Goal: Information Seeking & Learning: Learn about a topic

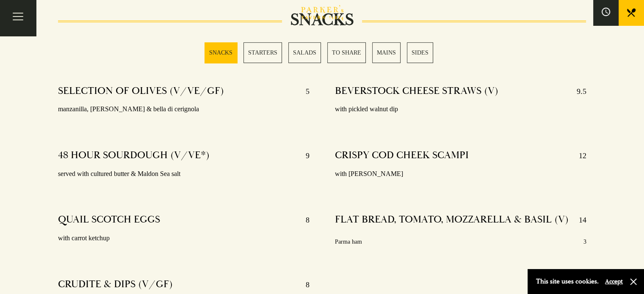
scroll to position [56, 0]
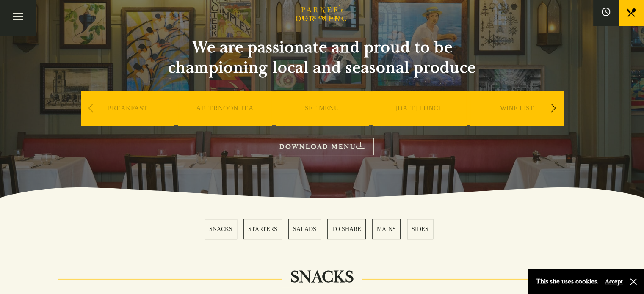
click at [555, 106] on div "Next slide" at bounding box center [553, 108] width 11 height 19
click at [333, 106] on link "SUNDAY LUNCH" at bounding box center [322, 121] width 48 height 34
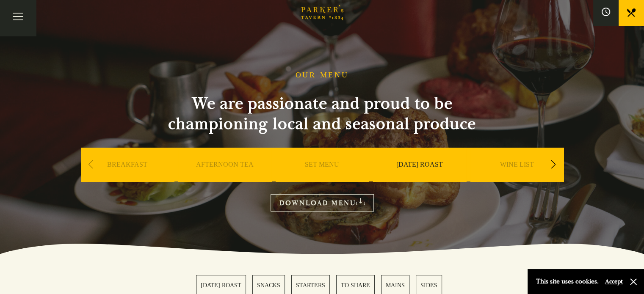
click at [552, 162] on div "Next slide" at bounding box center [553, 164] width 11 height 19
click at [515, 166] on link "DESSERT" at bounding box center [517, 178] width 30 height 34
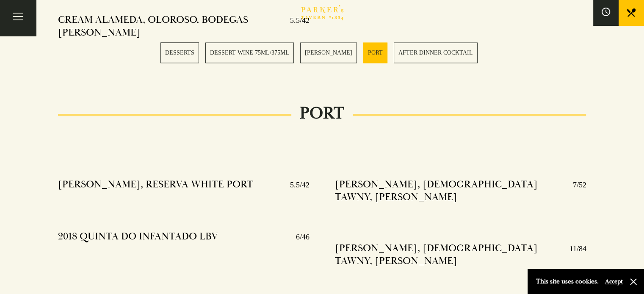
scroll to position [1306, 0]
